Goal: Task Accomplishment & Management: Manage account settings

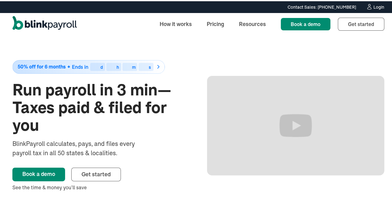
drag, startPoint x: 0, startPoint y: 0, endPoint x: 377, endPoint y: 7, distance: 376.7
click at [377, 7] on div "Login" at bounding box center [378, 6] width 11 height 4
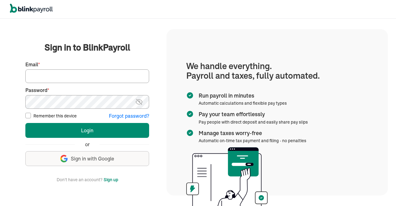
click at [118, 76] on input "Email *" at bounding box center [87, 76] width 124 height 14
type input "[EMAIL_ADDRESS][DOMAIN_NAME]"
click at [136, 101] on img at bounding box center [139, 101] width 8 height 7
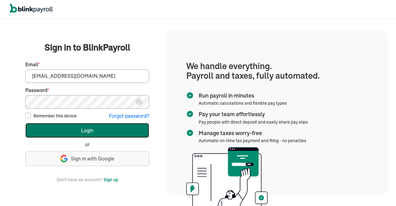
click at [107, 126] on button "Login" at bounding box center [87, 130] width 124 height 15
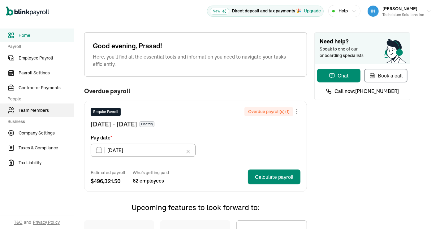
click at [38, 105] on link "Team Members" at bounding box center [37, 110] width 74 height 14
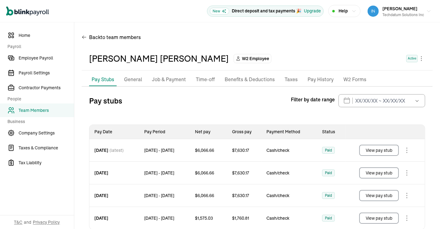
scroll to position [13, 0]
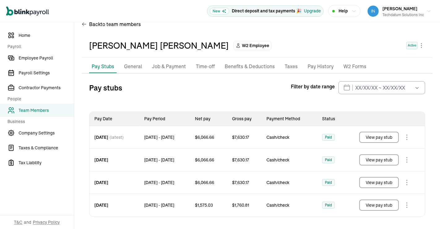
click at [376, 138] on button "View pay stub" at bounding box center [380, 137] width 40 height 11
click at [380, 158] on button "View pay stub" at bounding box center [380, 159] width 40 height 11
click at [371, 179] on button "View pay stub" at bounding box center [380, 182] width 40 height 11
click at [401, 15] on div "Techdatum Solutions Inc" at bounding box center [403, 15] width 41 height 6
